Goal: Use online tool/utility: Utilize a website feature to perform a specific function

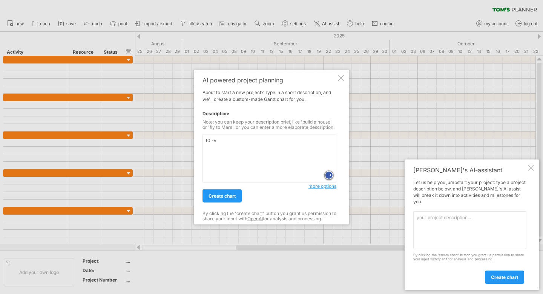
type textarea "t0 -v9"
drag, startPoint x: 237, startPoint y: 141, endPoint x: 152, endPoint y: 139, distance: 84.2
click at [152, 139] on div "Trying to reach [DOMAIN_NAME] Connected again... 0% clear filter new" at bounding box center [271, 147] width 543 height 294
click at [528, 171] on div "[PERSON_NAME]'s AI-assistant Let us help you jumpstart your project: type a pro…" at bounding box center [472, 224] width 135 height 131
click at [532, 171] on div at bounding box center [531, 168] width 6 height 6
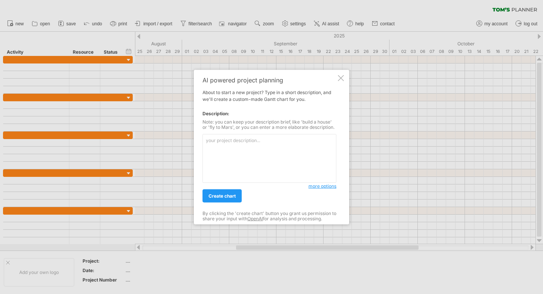
click at [342, 77] on div at bounding box center [341, 78] width 6 height 6
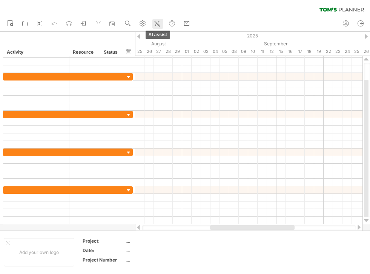
click at [156, 23] on icon at bounding box center [158, 24] width 8 height 8
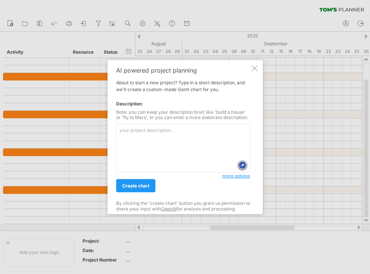
click at [149, 143] on textarea at bounding box center [183, 148] width 134 height 49
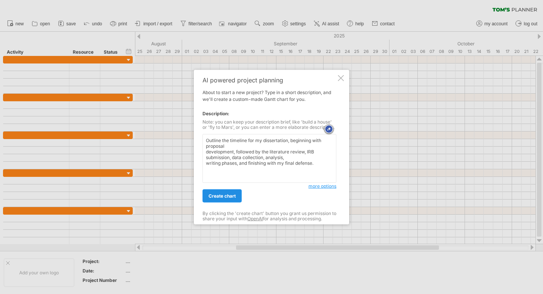
type textarea "Outline the timeline for my dissertation, beginning with proposal development, …"
click at [229, 193] on span "create chart" at bounding box center [222, 196] width 27 height 6
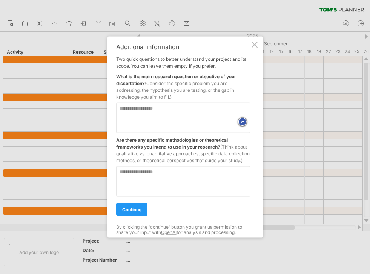
click at [175, 106] on textarea at bounding box center [183, 117] width 134 height 30
paste textarea "**********"
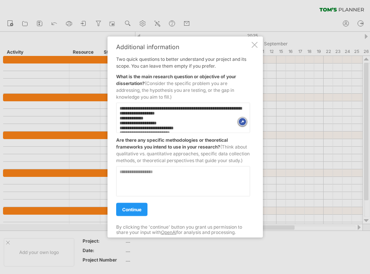
scroll to position [406, 0]
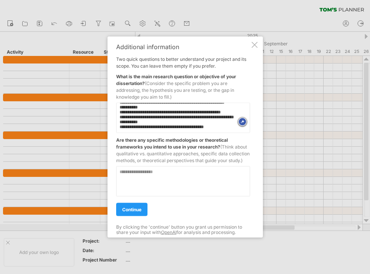
drag, startPoint x: 222, startPoint y: 119, endPoint x: 197, endPoint y: 119, distance: 24.5
drag, startPoint x: 219, startPoint y: 119, endPoint x: 120, endPoint y: 119, distance: 99.3
click at [120, 119] on textarea at bounding box center [183, 117] width 134 height 30
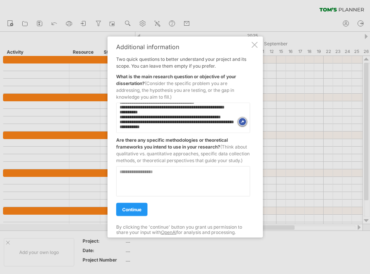
scroll to position [403, 0]
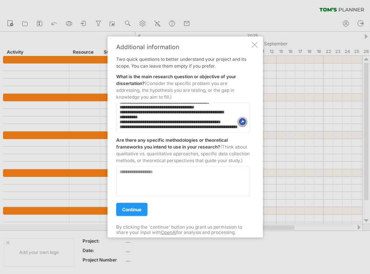
type textarea "**********"
drag, startPoint x: 167, startPoint y: 168, endPoint x: 163, endPoint y: 176, distance: 9.3
click at [167, 168] on div at bounding box center [183, 178] width 134 height 36
click at [163, 176] on textarea at bounding box center [183, 181] width 134 height 30
paste textarea "**********"
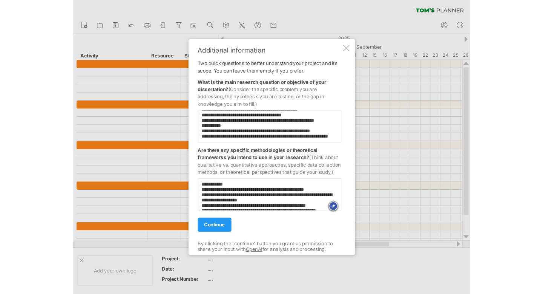
scroll to position [23, 0]
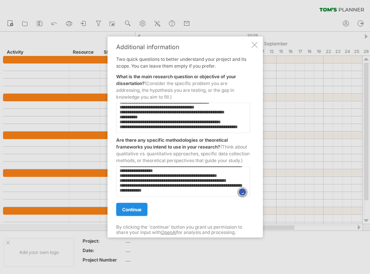
type textarea "**********"
click at [134, 209] on link "continue" at bounding box center [131, 208] width 31 height 13
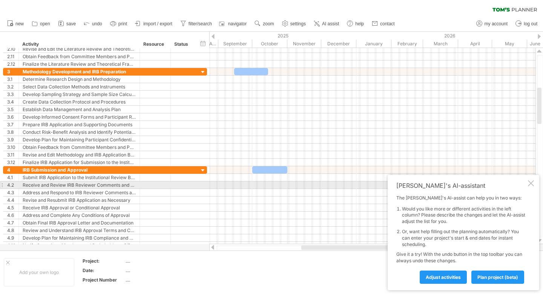
click at [531, 184] on div at bounding box center [531, 183] width 6 height 6
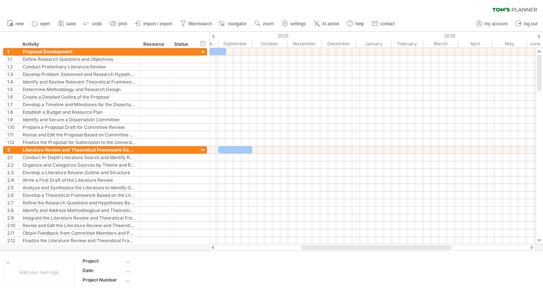
click at [215, 38] on div "2025" at bounding box center [149, 36] width 413 height 8
click at [213, 35] on div at bounding box center [213, 36] width 3 height 5
click at [54, 21] on ul "new open" at bounding box center [200, 24] width 395 height 16
click at [66, 22] on link "save" at bounding box center [67, 24] width 22 height 10
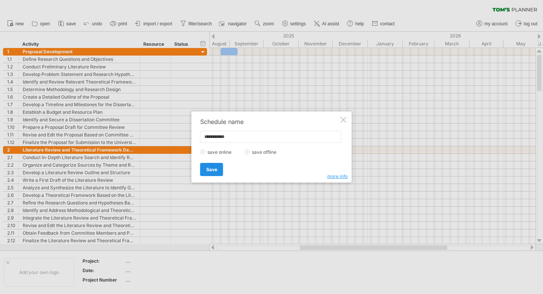
click at [213, 167] on span "Save" at bounding box center [211, 169] width 11 height 6
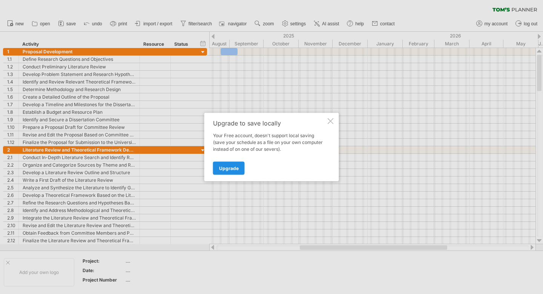
click at [226, 168] on span "Upgrade" at bounding box center [229, 168] width 20 height 6
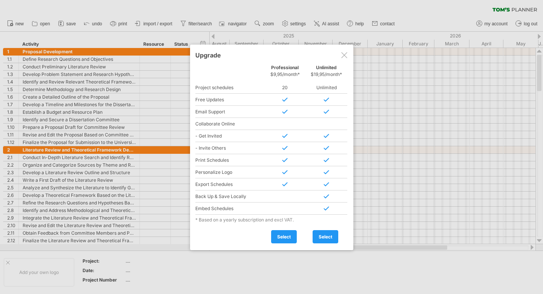
click at [345, 54] on div at bounding box center [345, 55] width 6 height 6
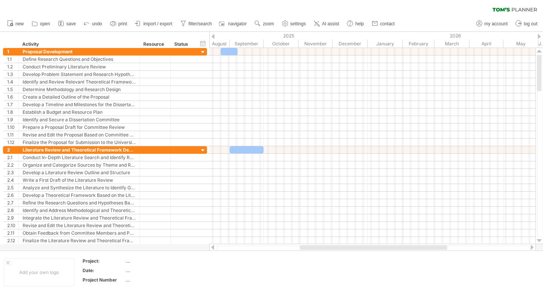
click at [61, 23] on rect at bounding box center [61, 24] width 2 height 2
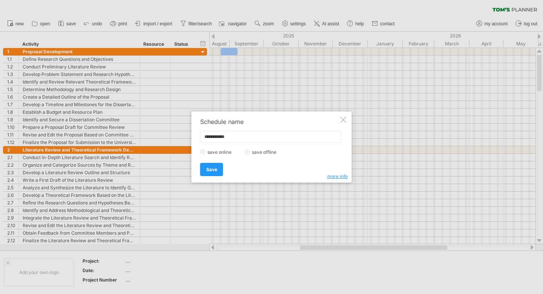
click at [213, 168] on span "Save" at bounding box center [211, 169] width 11 height 6
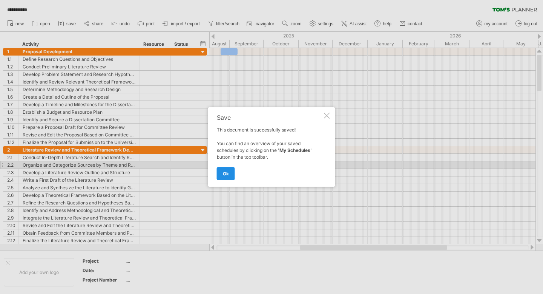
click at [224, 172] on span "ok" at bounding box center [226, 174] width 6 height 6
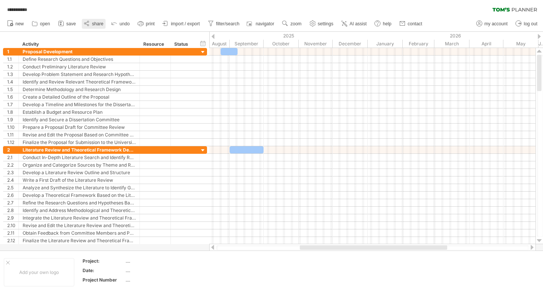
click at [88, 23] on icon at bounding box center [87, 24] width 8 height 8
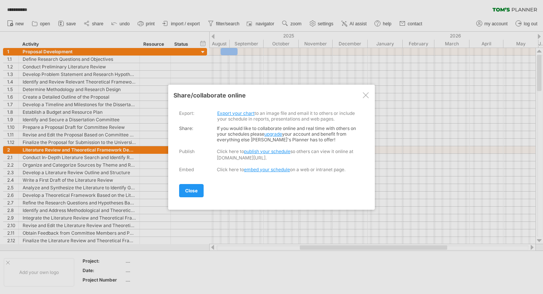
click at [259, 151] on link "publish your schedule" at bounding box center [267, 151] width 46 height 6
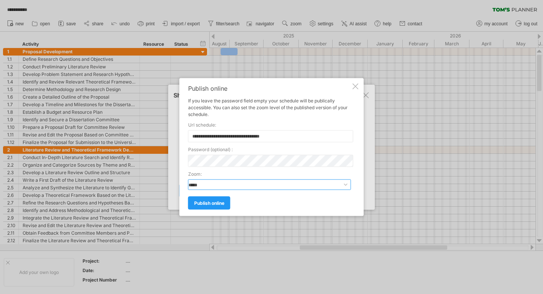
click at [259, 184] on select "**********" at bounding box center [269, 184] width 163 height 11
click at [257, 152] on div "password ( optional ) :" at bounding box center [269, 156] width 163 height 21
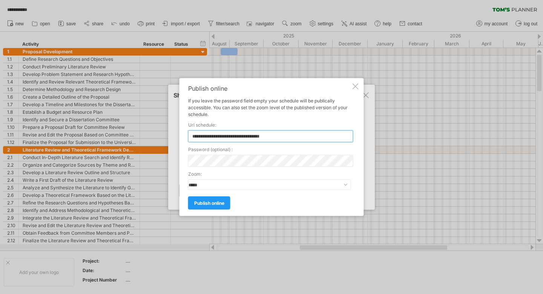
click at [266, 139] on input "**********" at bounding box center [270, 136] width 165 height 12
drag, startPoint x: 275, startPoint y: 136, endPoint x: 159, endPoint y: 136, distance: 116.2
click at [159, 136] on div "**********" at bounding box center [271, 147] width 543 height 294
